Goal: Find specific page/section: Find specific page/section

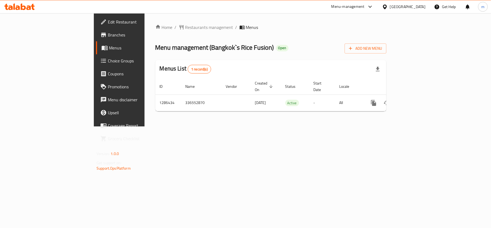
click at [22, 7] on icon at bounding box center [23, 7] width 5 height 6
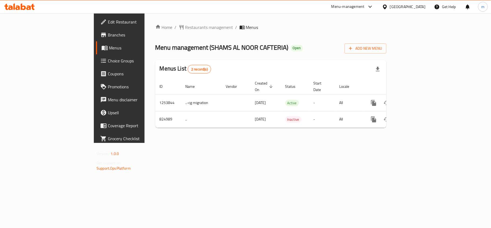
click at [22, 6] on icon at bounding box center [23, 7] width 5 height 6
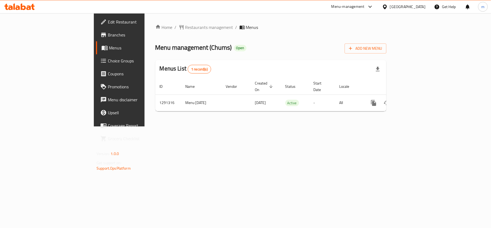
click at [13, 7] on icon at bounding box center [19, 7] width 30 height 6
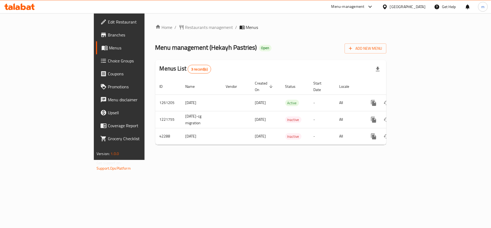
click at [16, 6] on icon at bounding box center [19, 7] width 30 height 6
click at [19, 5] on icon at bounding box center [19, 7] width 30 height 6
